Goal: Transaction & Acquisition: Book appointment/travel/reservation

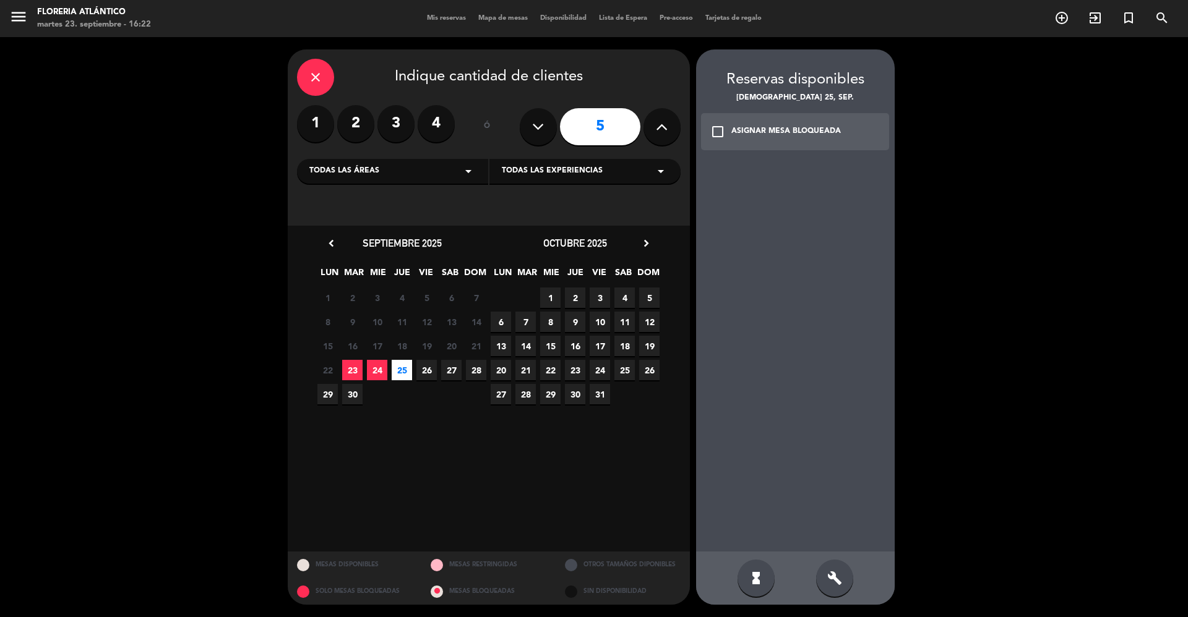
click at [309, 75] on icon "close" at bounding box center [315, 77] width 15 height 15
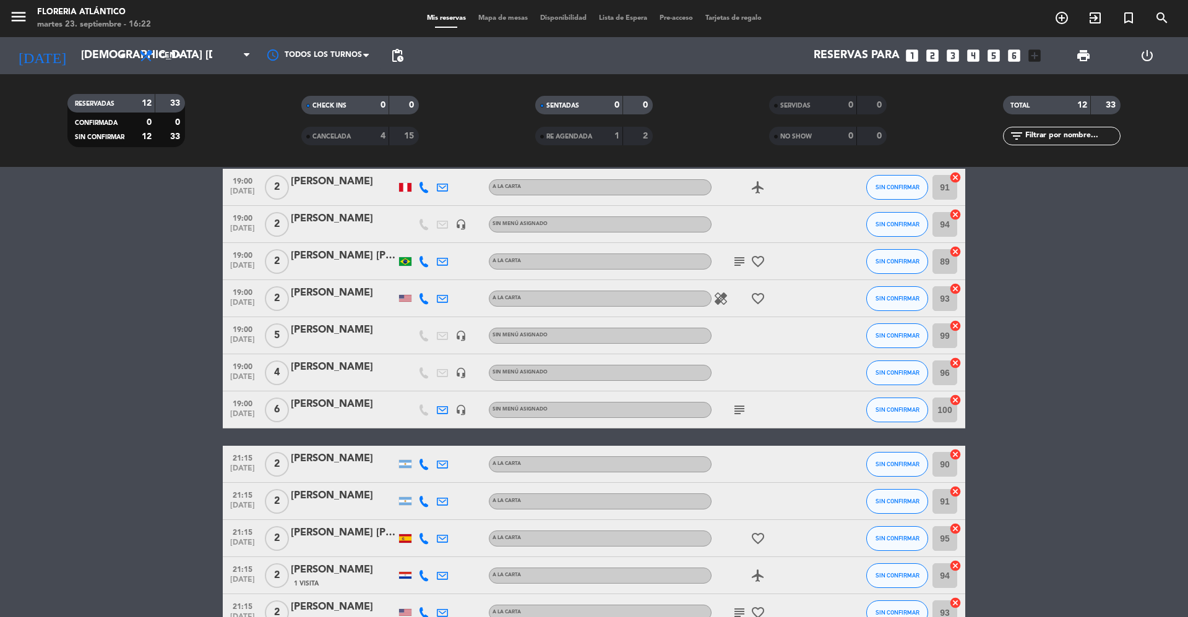
scroll to position [130, 0]
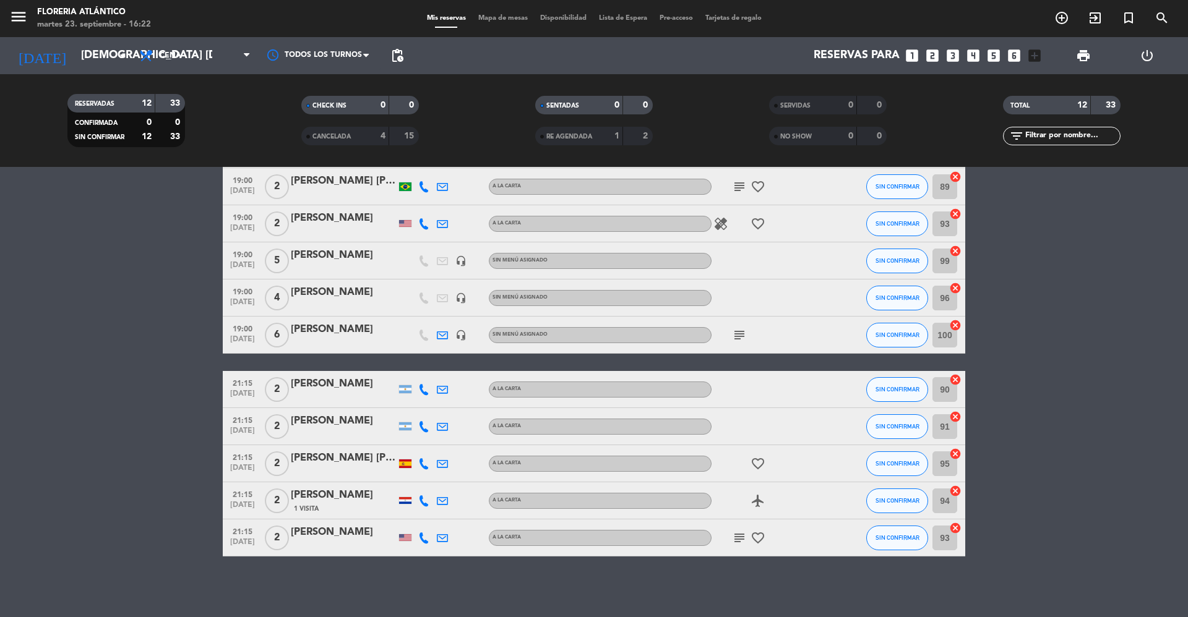
click at [995, 49] on icon "looks_5" at bounding box center [994, 56] width 16 height 16
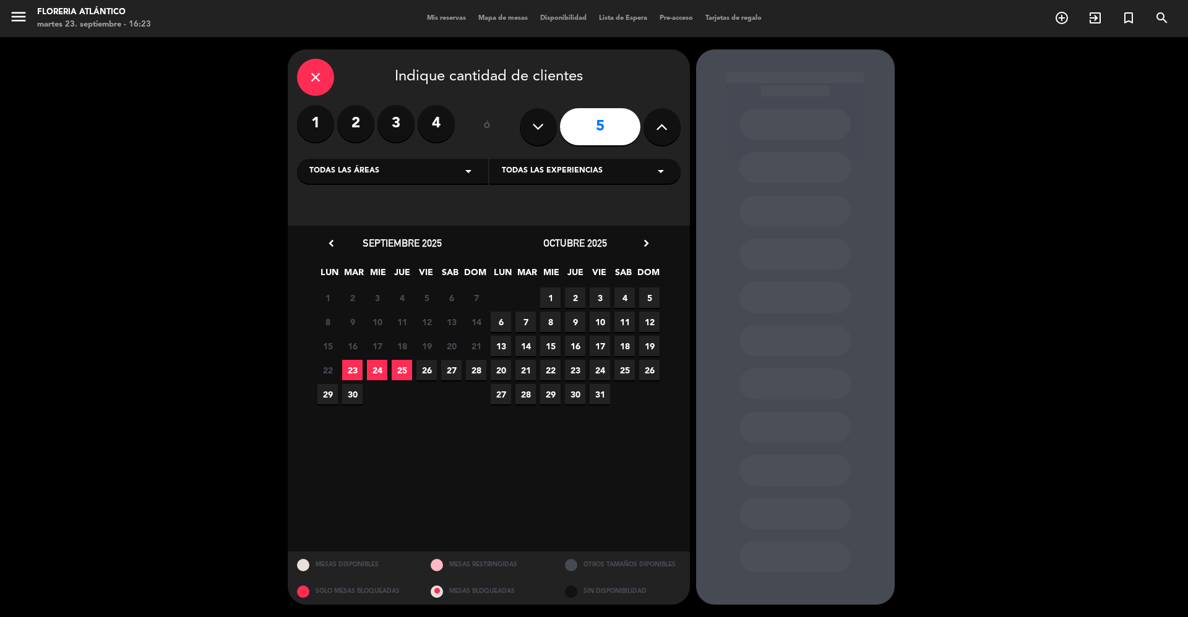
click at [398, 372] on span "25" at bounding box center [402, 370] width 20 height 20
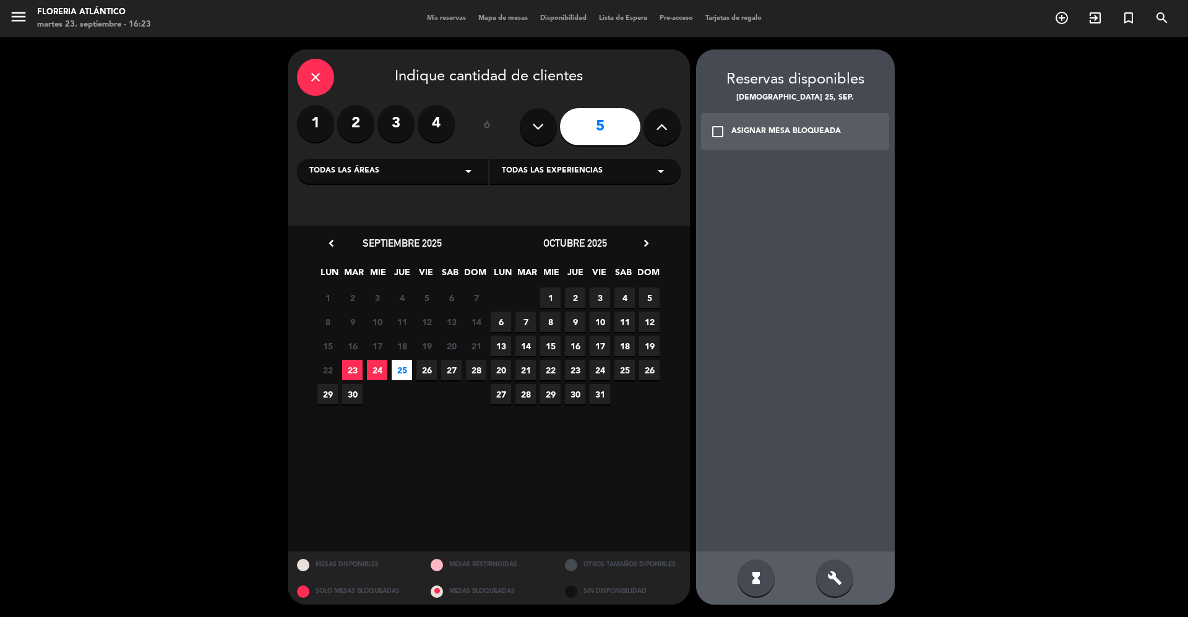
click at [538, 127] on icon at bounding box center [538, 127] width 12 height 19
click at [532, 126] on icon at bounding box center [538, 127] width 12 height 19
click at [540, 125] on icon at bounding box center [538, 127] width 12 height 19
click at [550, 196] on div "close Indique cantidad de clientes 1 2 3 4 ó 5 Todas las áreas arrow_drop_down …" at bounding box center [489, 137] width 402 height 176
click at [444, 127] on label "4" at bounding box center [436, 123] width 37 height 37
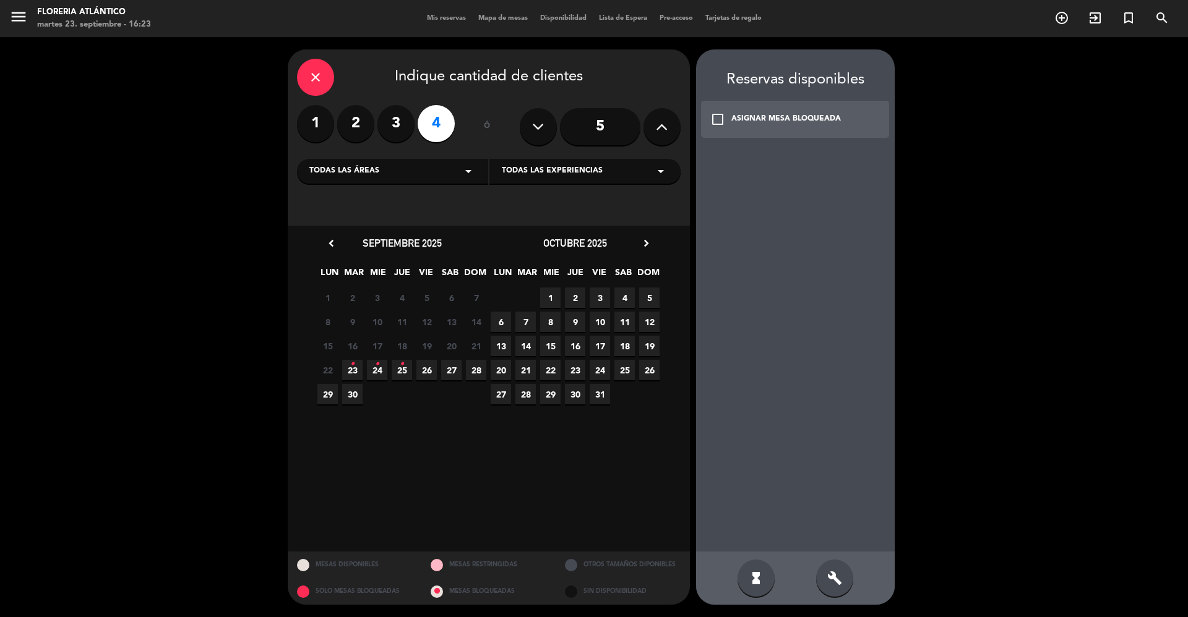
click at [403, 371] on icon "•" at bounding box center [402, 365] width 4 height 20
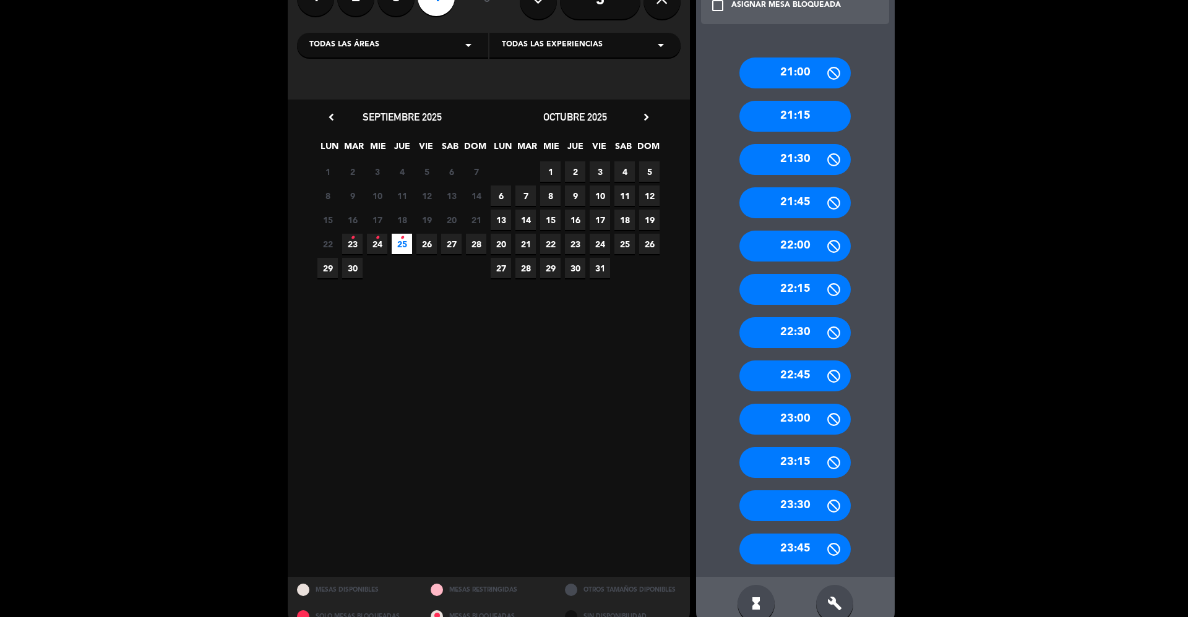
scroll to position [151, 0]
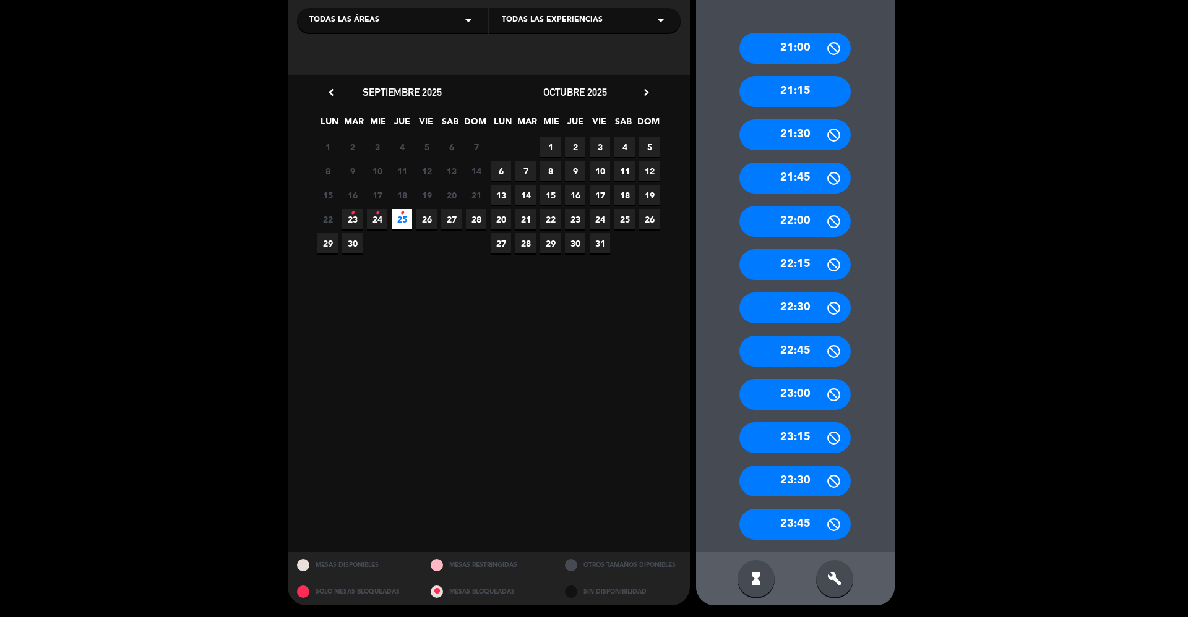
click at [776, 85] on div "21:15" at bounding box center [794, 91] width 111 height 31
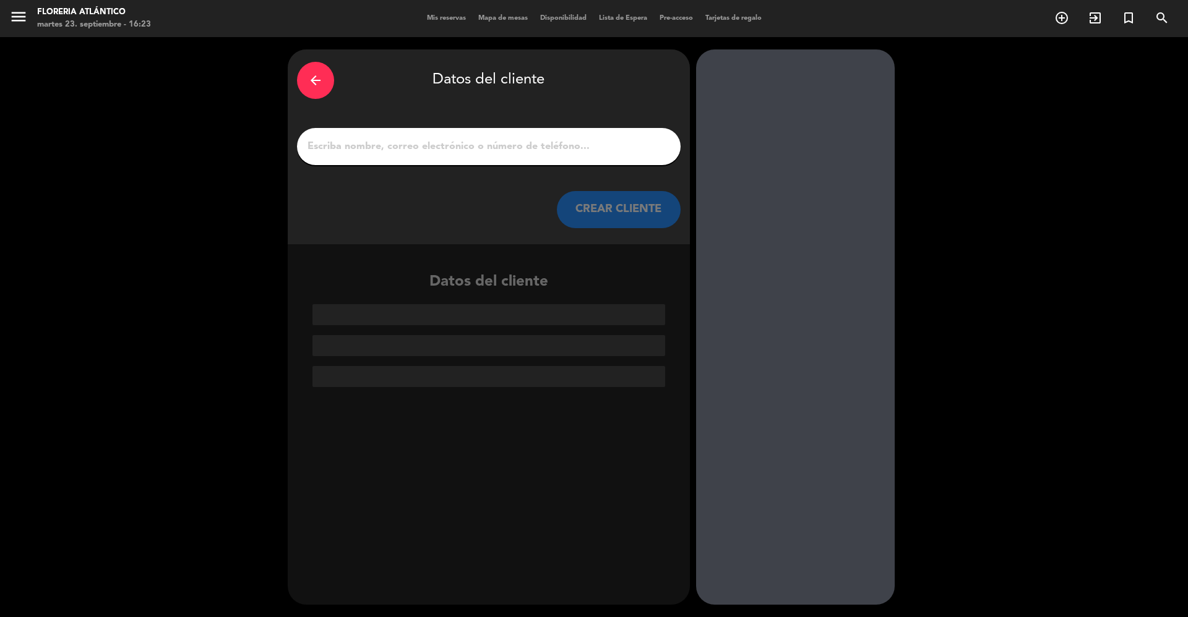
click at [530, 162] on div at bounding box center [489, 146] width 384 height 37
click at [535, 147] on input "1" at bounding box center [488, 146] width 365 height 17
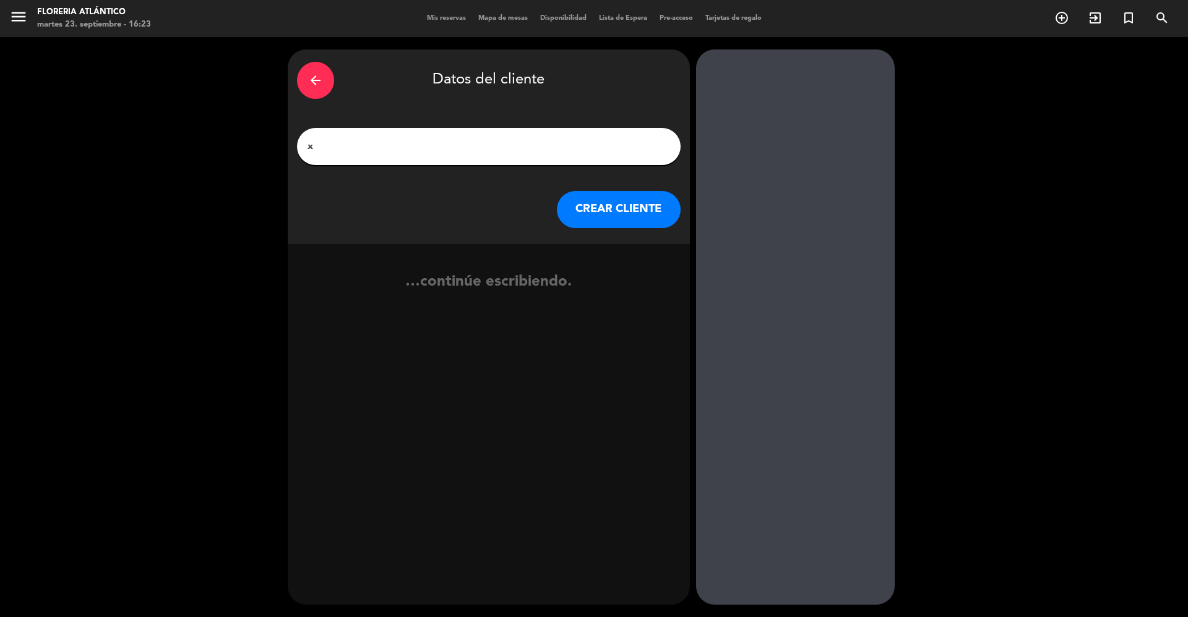
type input "x"
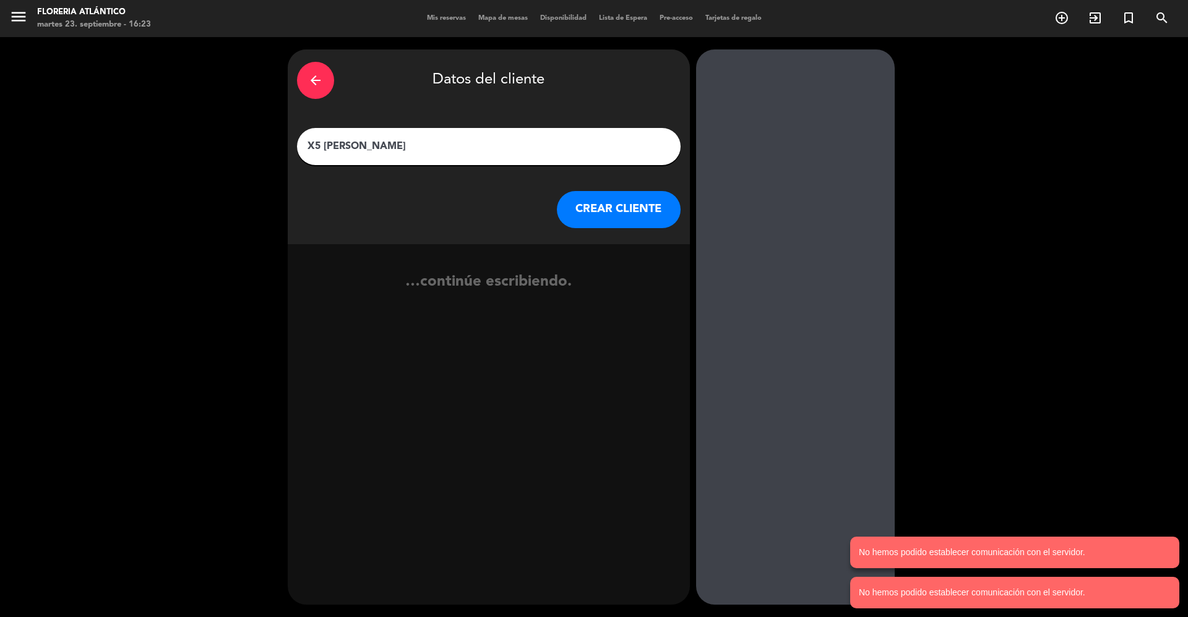
type input "X5 [PERSON_NAME]"
click at [621, 213] on button "CREAR CLIENTE" at bounding box center [619, 209] width 124 height 37
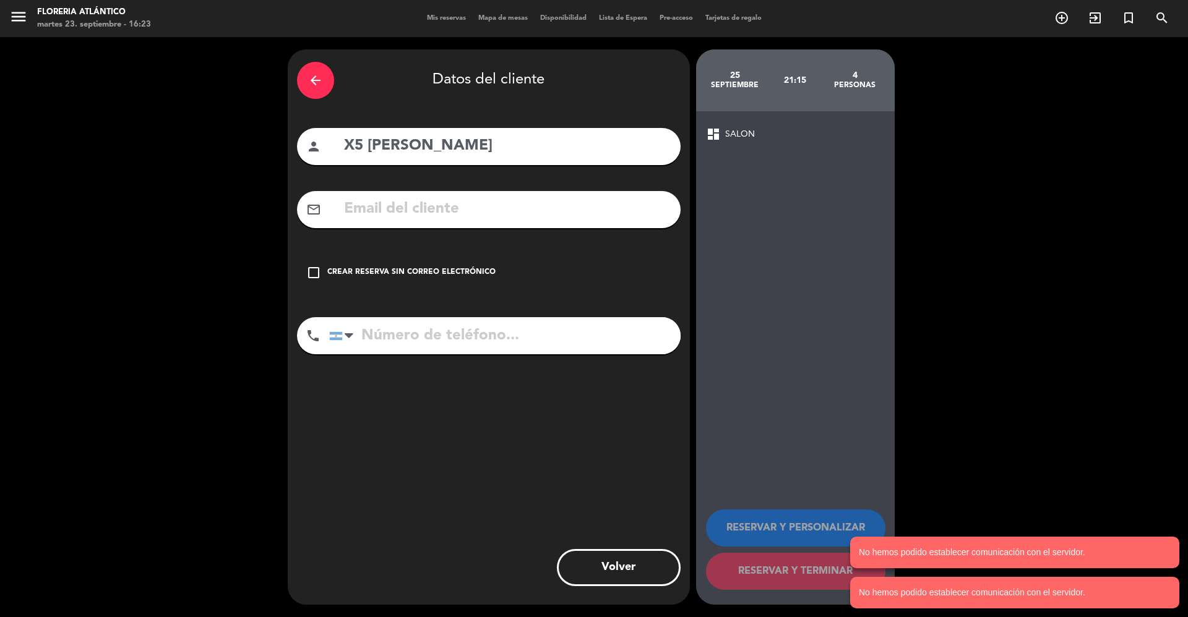
click at [409, 261] on div "check_box_outline_blank Crear reserva sin correo electrónico" at bounding box center [489, 272] width 384 height 37
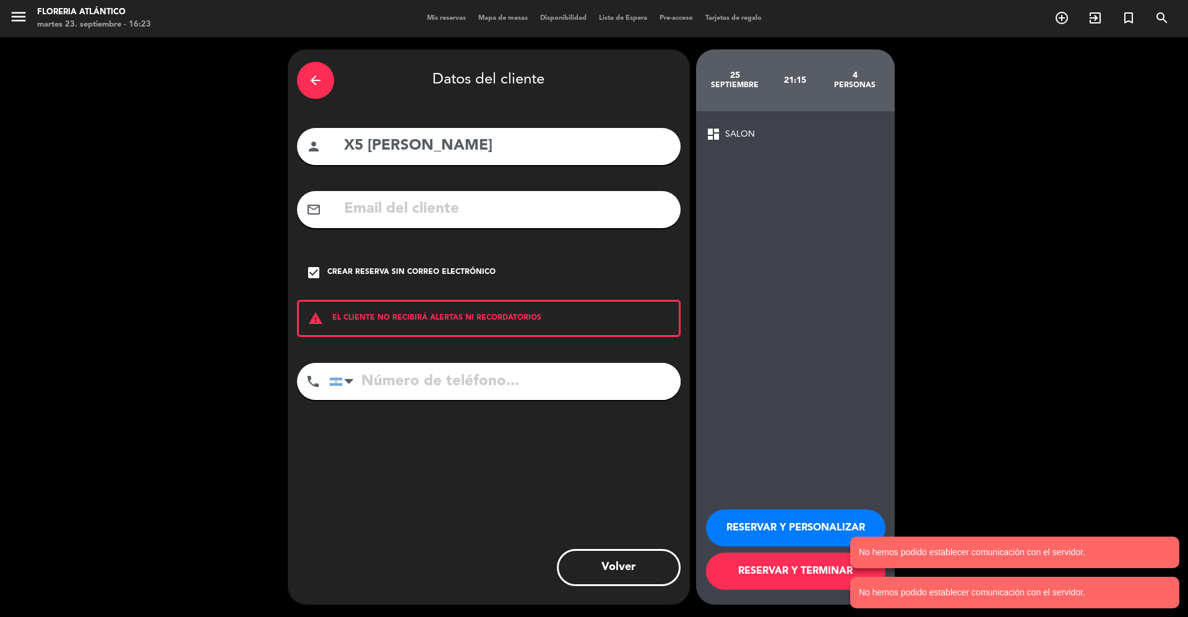
click at [820, 577] on button "RESERVAR Y TERMINAR" at bounding box center [795, 571] width 179 height 37
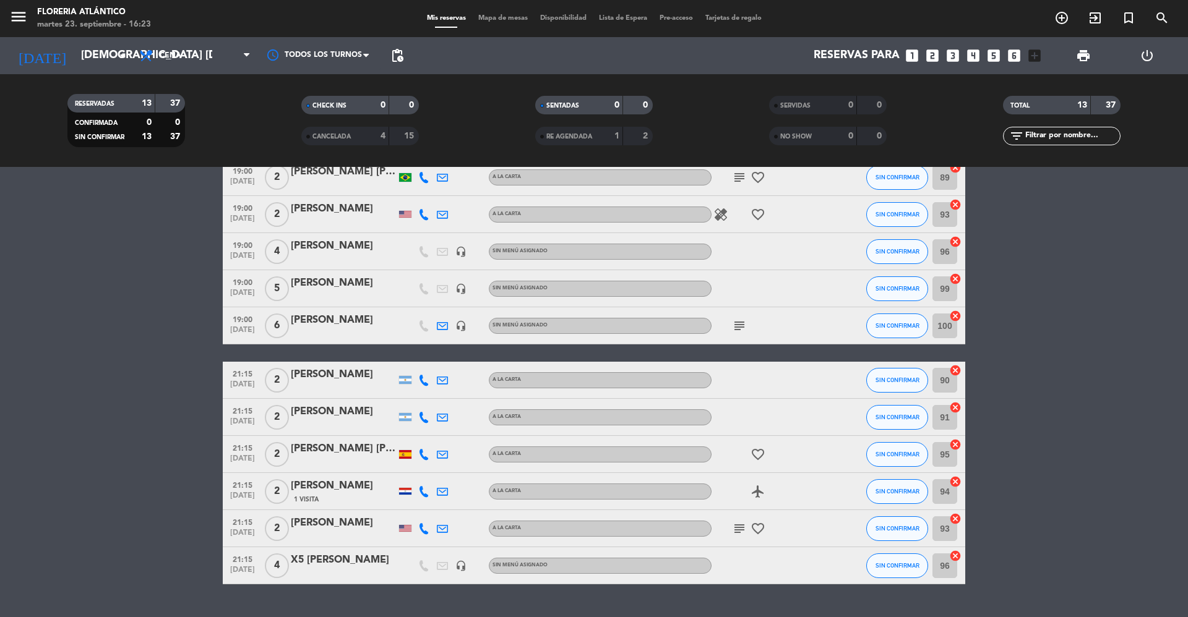
scroll to position [167, 0]
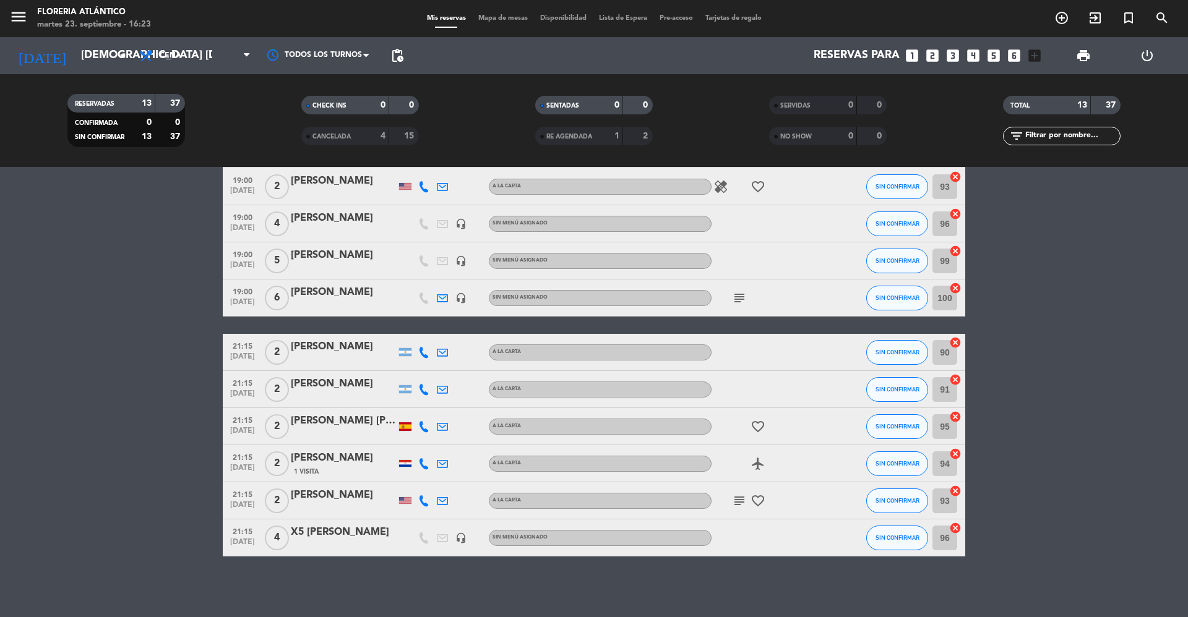
click at [327, 543] on div at bounding box center [343, 546] width 105 height 10
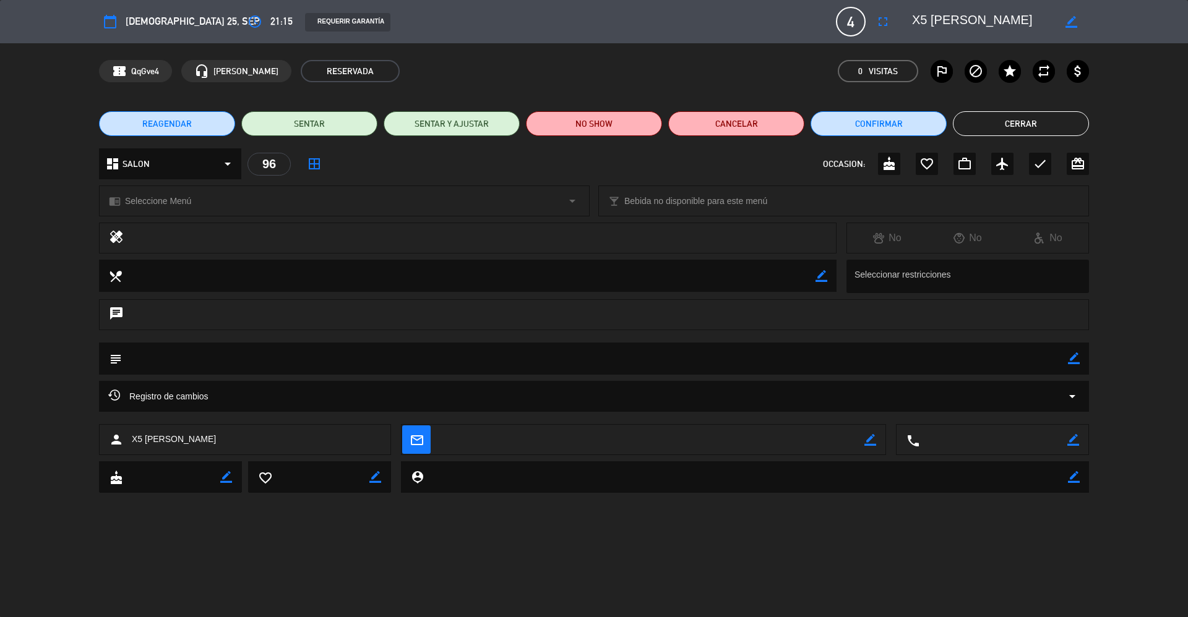
click at [1077, 362] on icon "border_color" at bounding box center [1074, 359] width 12 height 12
click at [1057, 360] on textarea at bounding box center [595, 359] width 946 height 32
type textarea "via tienda"
click at [1075, 359] on icon at bounding box center [1074, 359] width 12 height 12
click at [1022, 118] on button "Cerrar" at bounding box center [1021, 123] width 136 height 25
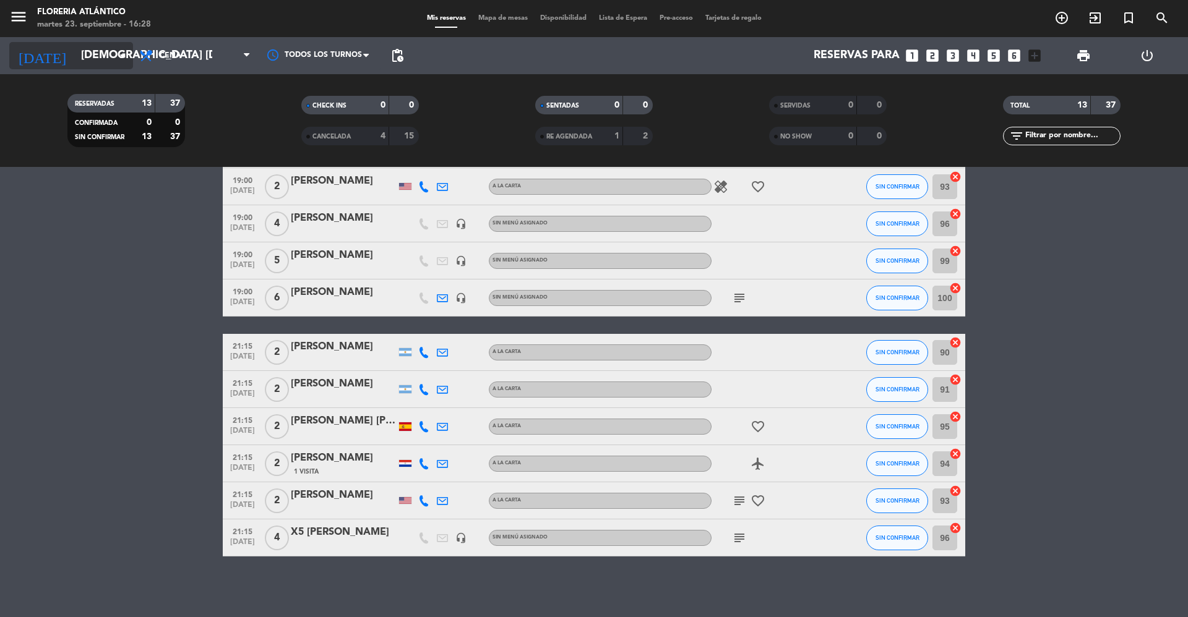
click at [109, 48] on input "[DEMOGRAPHIC_DATA] [DATE]" at bounding box center [147, 55] width 144 height 25
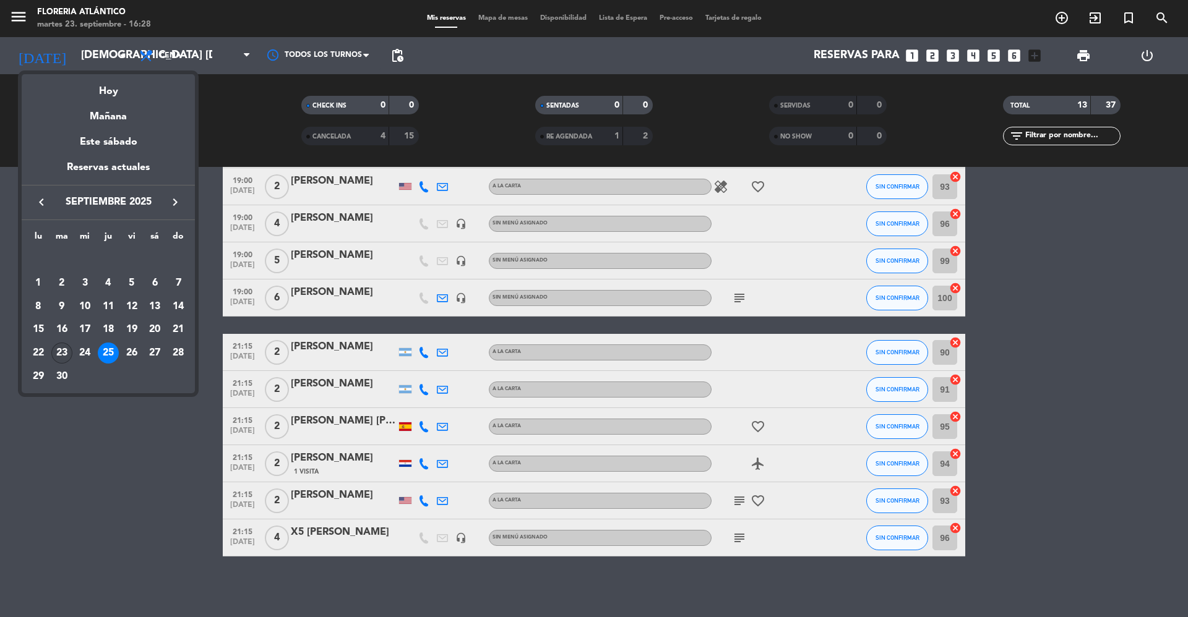
click at [57, 346] on div "23" at bounding box center [61, 353] width 21 height 21
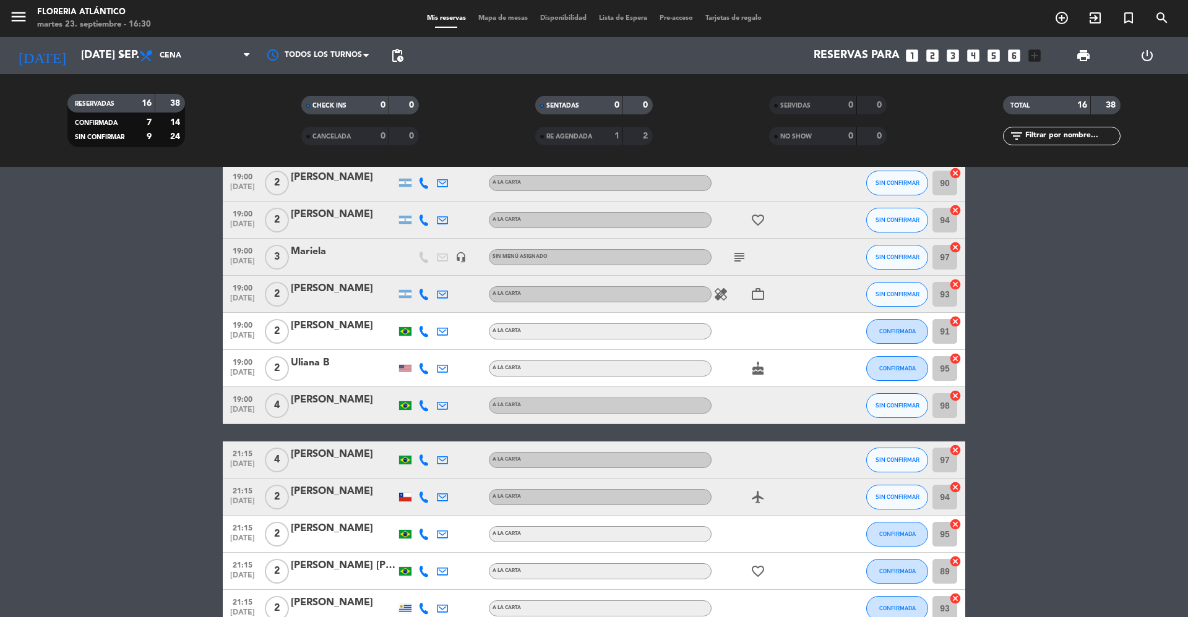
scroll to position [278, 0]
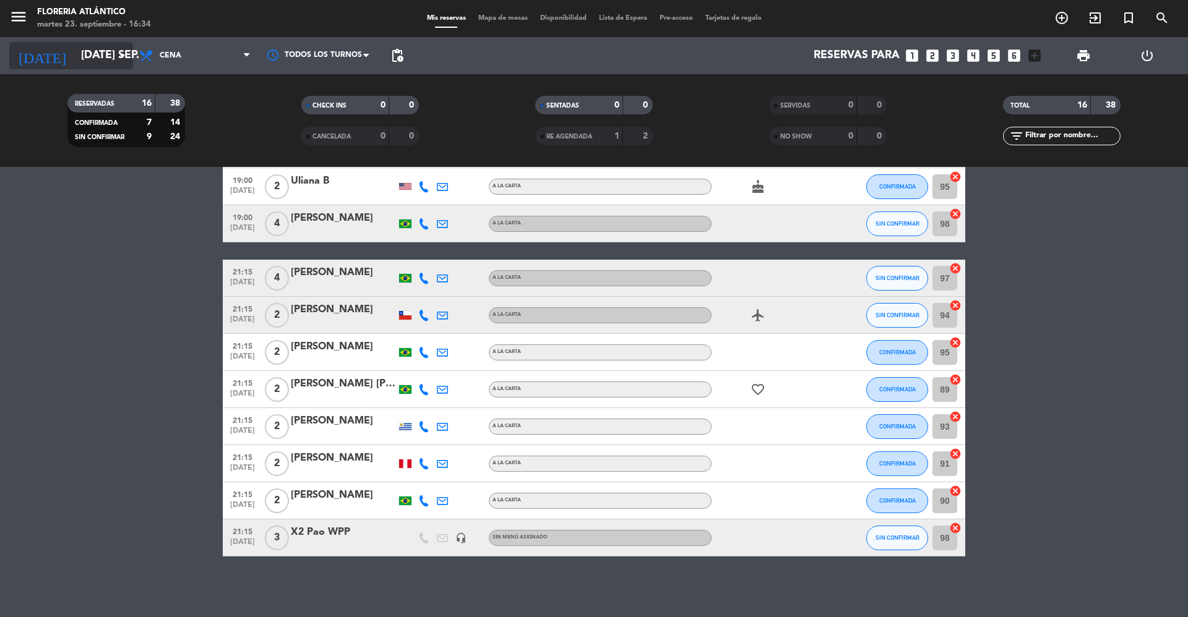
click at [82, 52] on input "[DATE] sep." at bounding box center [147, 55] width 144 height 25
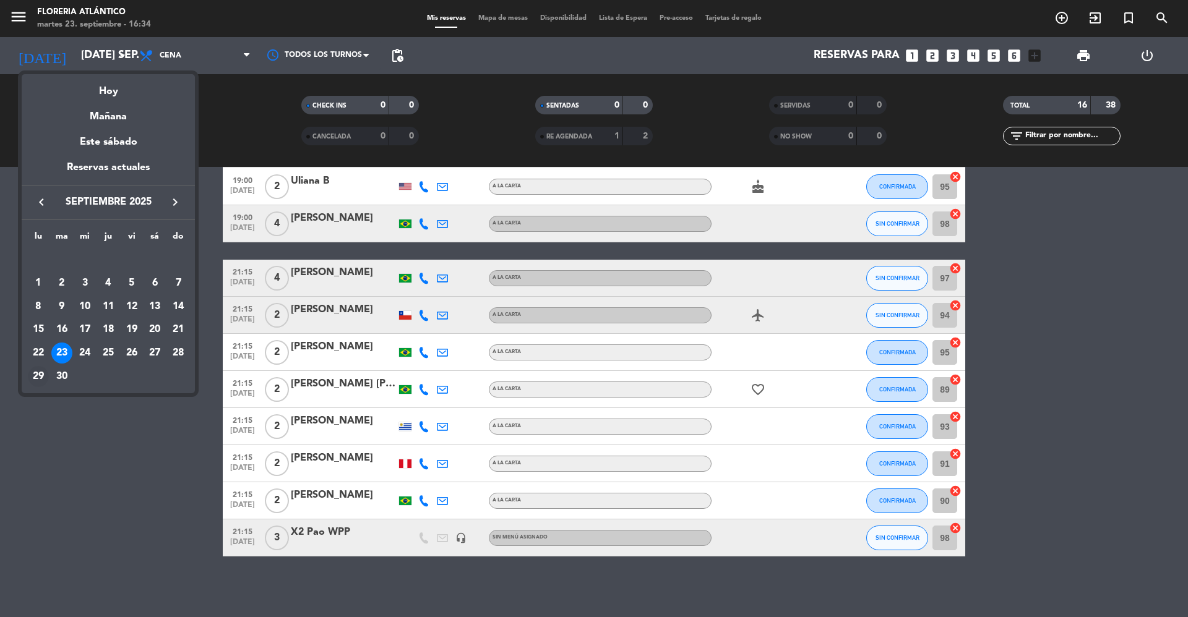
click at [33, 377] on div "29" at bounding box center [38, 376] width 21 height 21
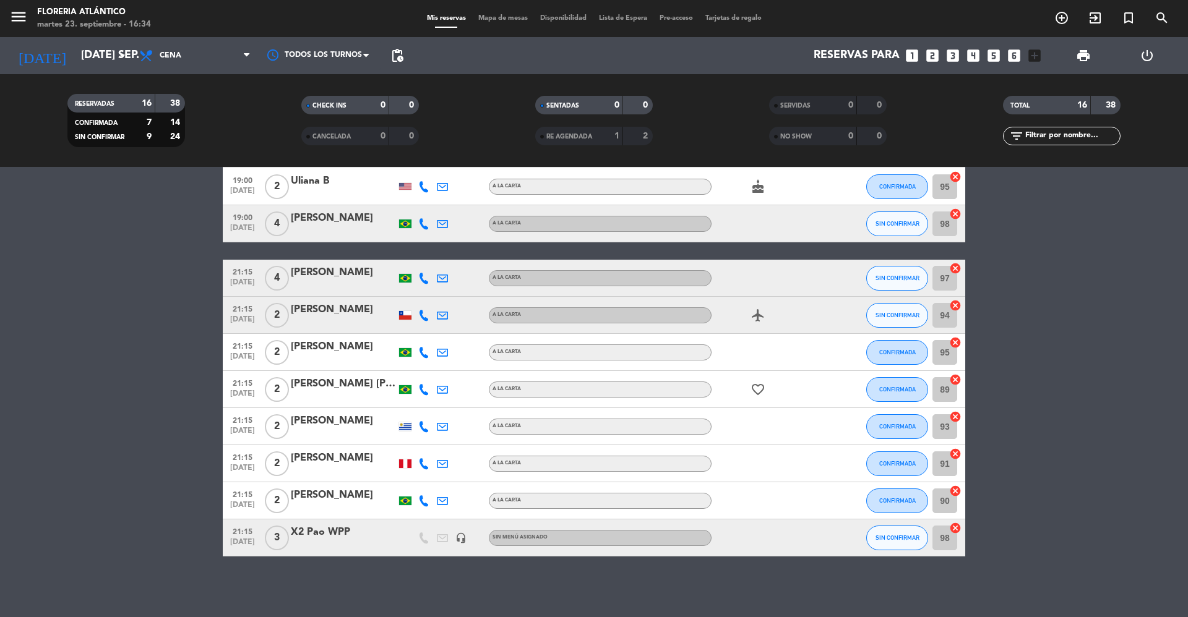
type input "lun. [DATE]"
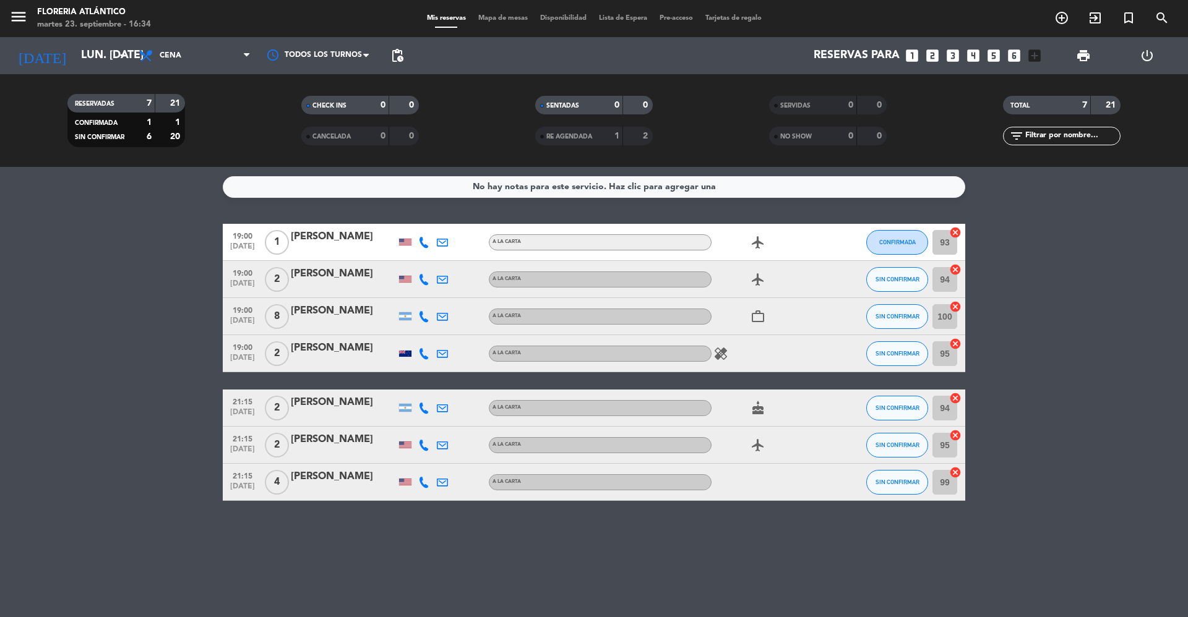
click at [931, 48] on icon "looks_two" at bounding box center [932, 56] width 16 height 16
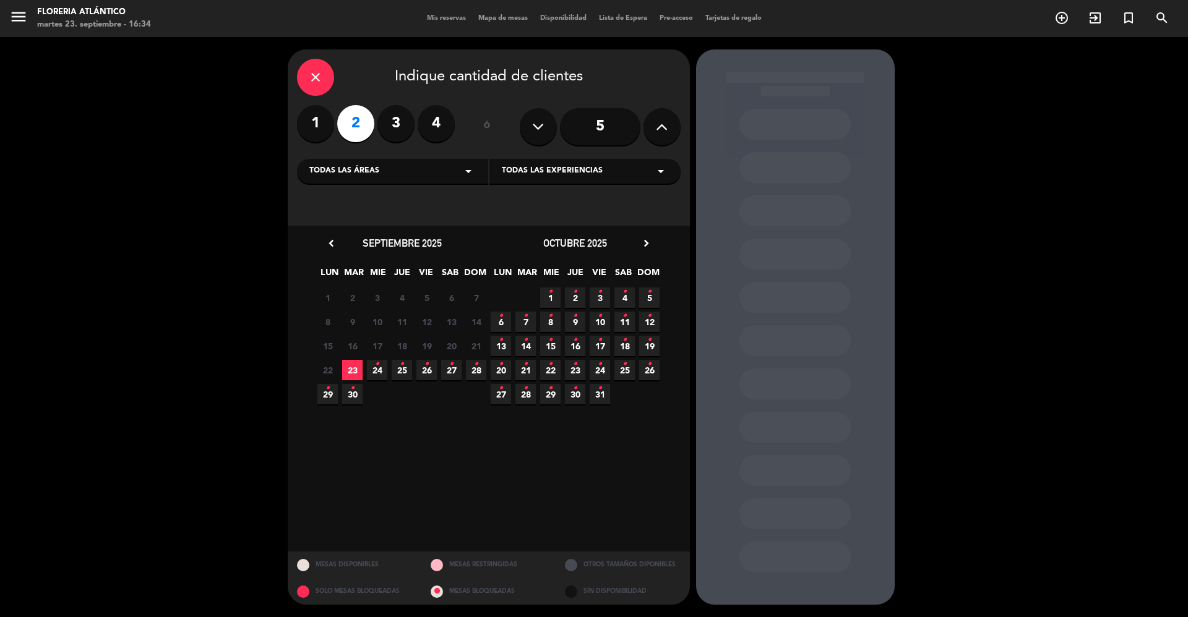
click at [330, 395] on span "29 •" at bounding box center [327, 394] width 20 height 20
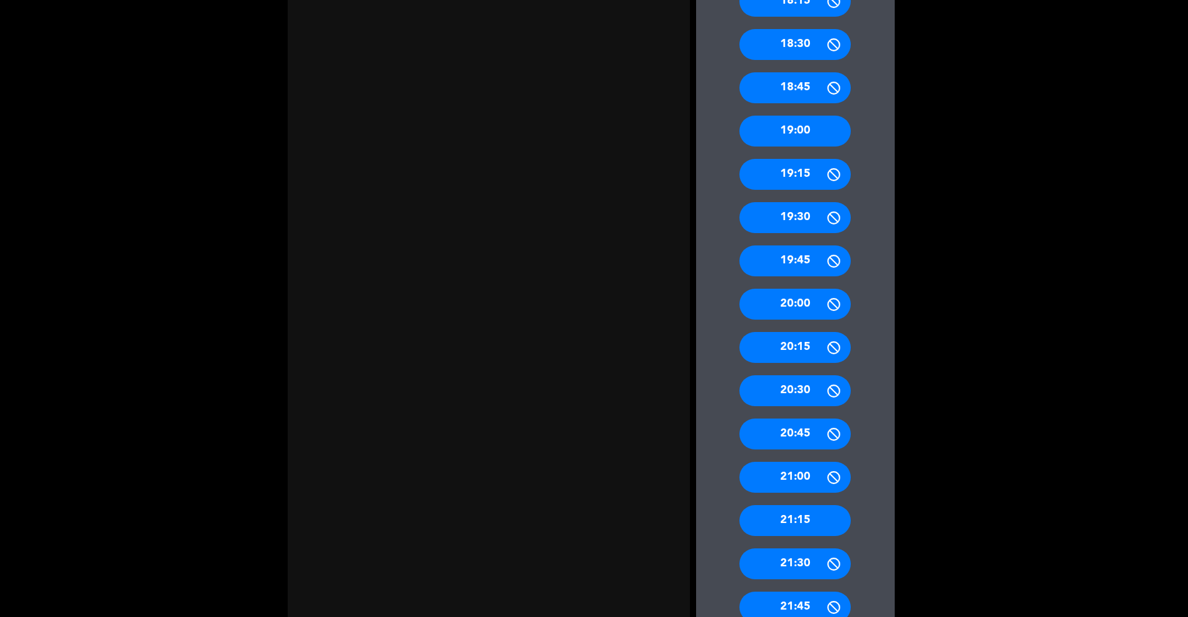
scroll to position [742, 0]
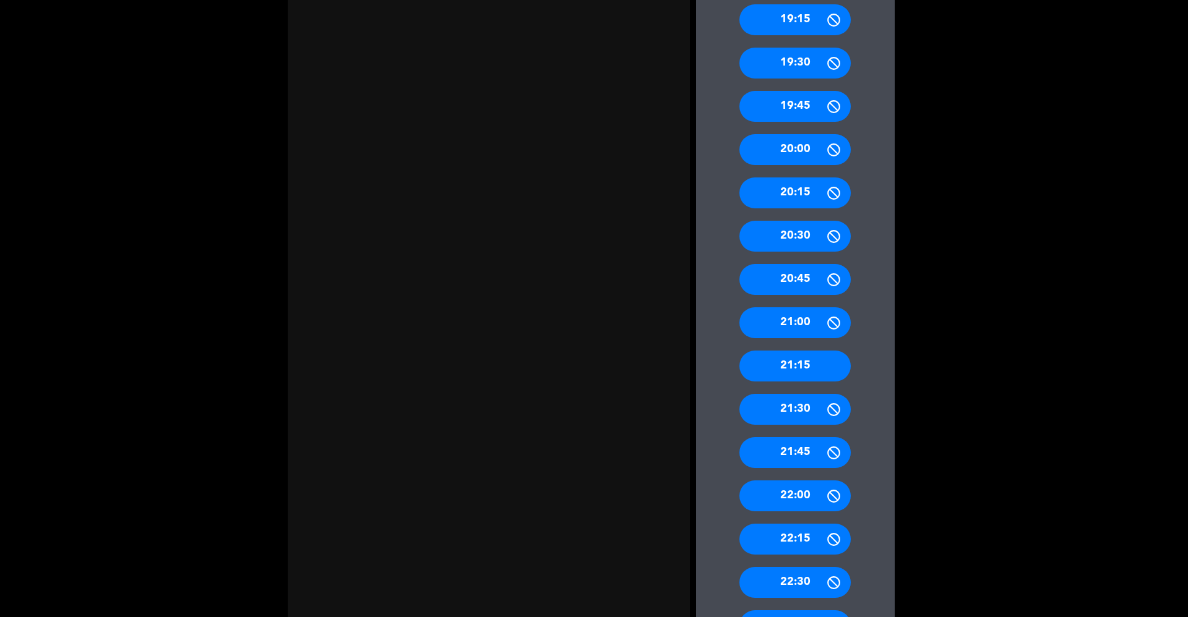
click at [780, 374] on div "21:15" at bounding box center [794, 366] width 111 height 31
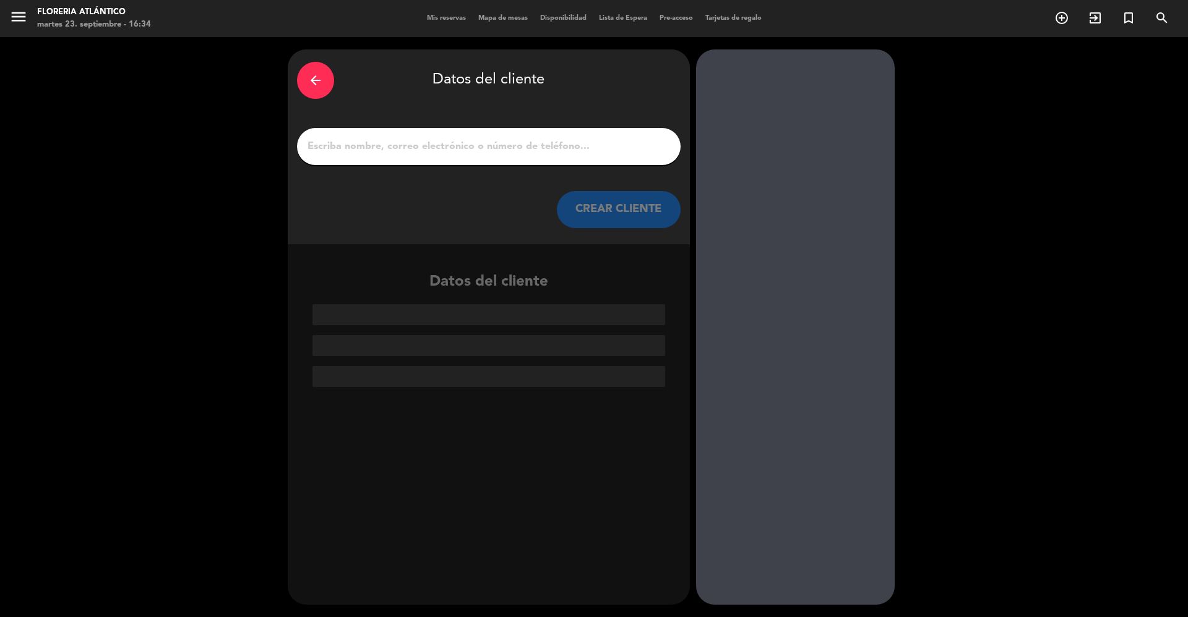
click at [542, 158] on div at bounding box center [489, 146] width 384 height 37
click at [540, 147] on input "1" at bounding box center [488, 146] width 365 height 17
paste input "[PERSON_NAME]"
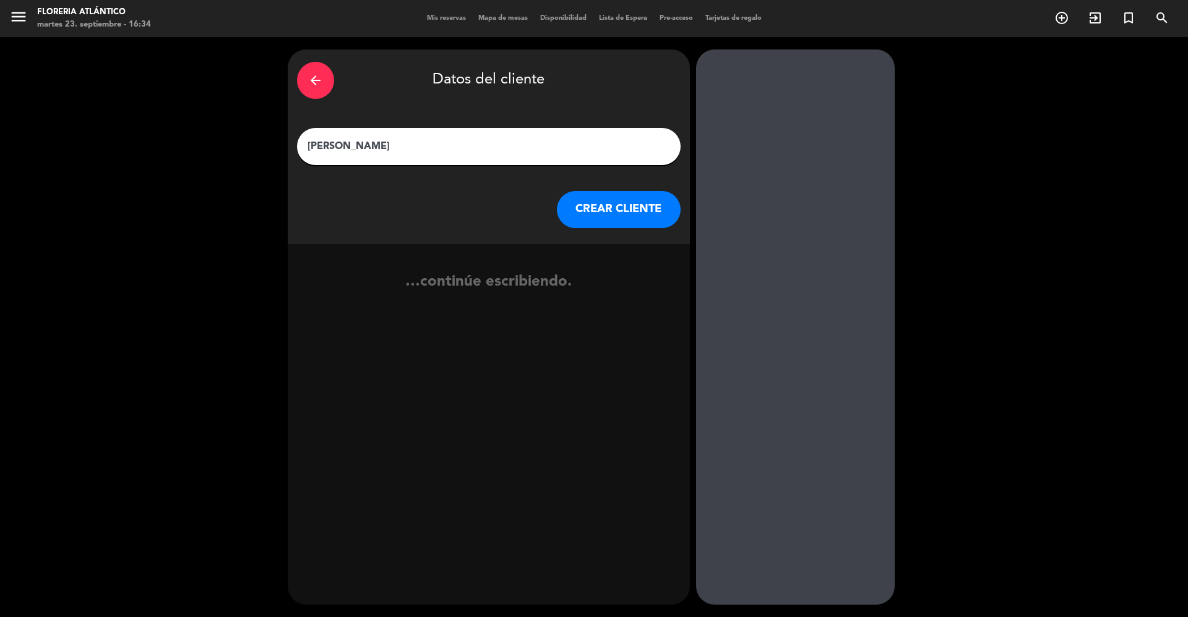
type input "[PERSON_NAME]"
click at [609, 210] on button "CREAR CLIENTE" at bounding box center [619, 209] width 124 height 37
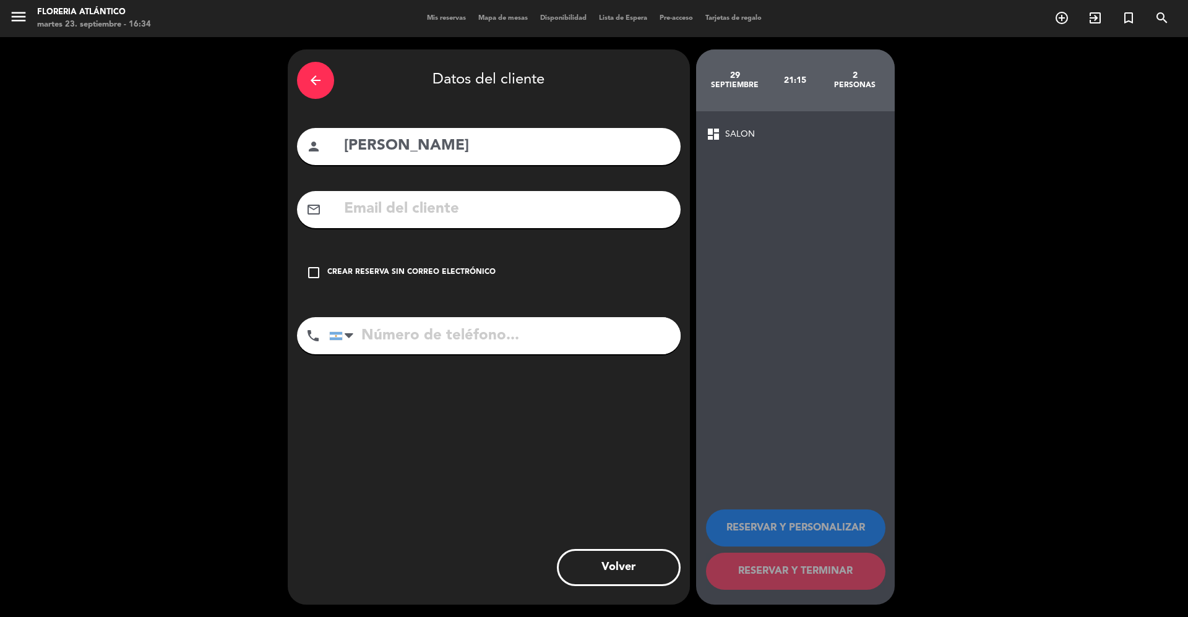
click at [475, 262] on div "check_box_outline_blank Crear reserva sin correo electrónico" at bounding box center [489, 272] width 384 height 37
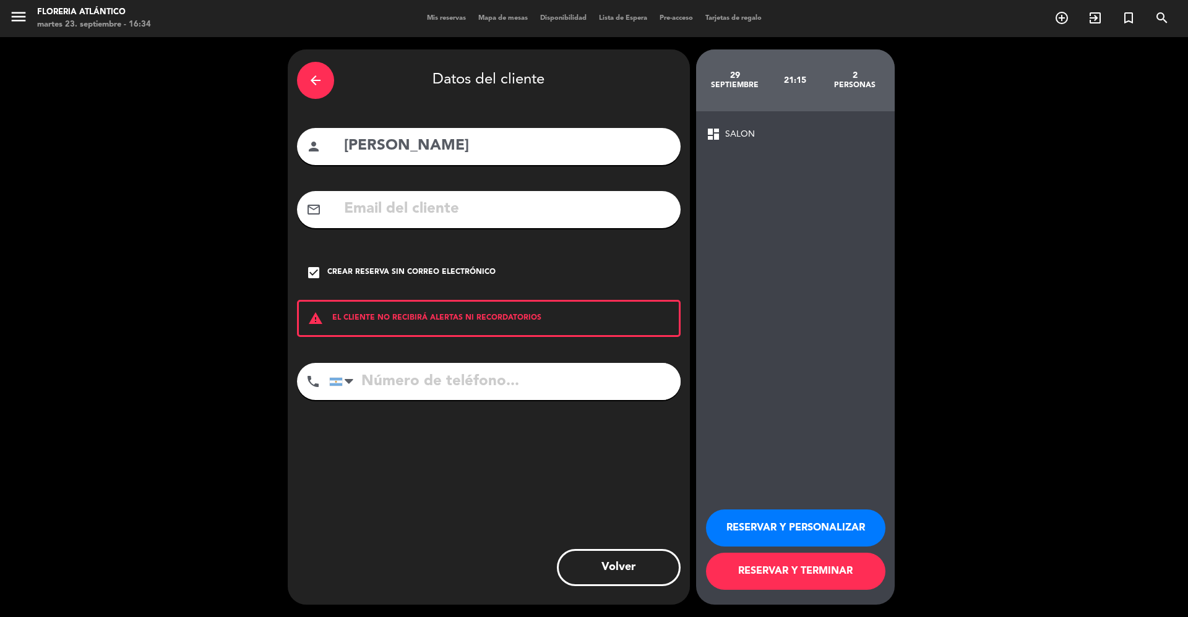
click at [822, 578] on button "RESERVAR Y TERMINAR" at bounding box center [795, 571] width 179 height 37
